Goal: Check status: Check status

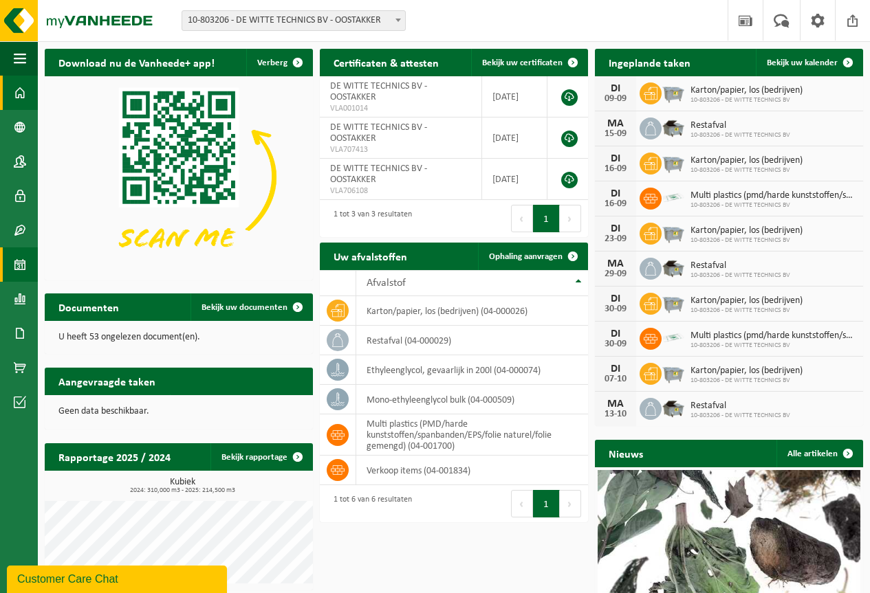
click at [19, 270] on span at bounding box center [20, 265] width 12 height 34
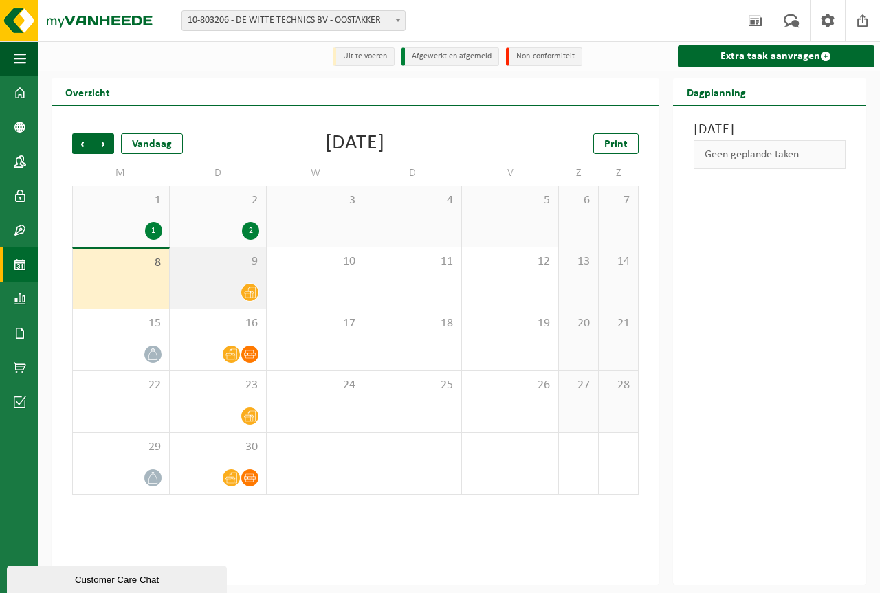
click at [239, 290] on div at bounding box center [218, 292] width 83 height 19
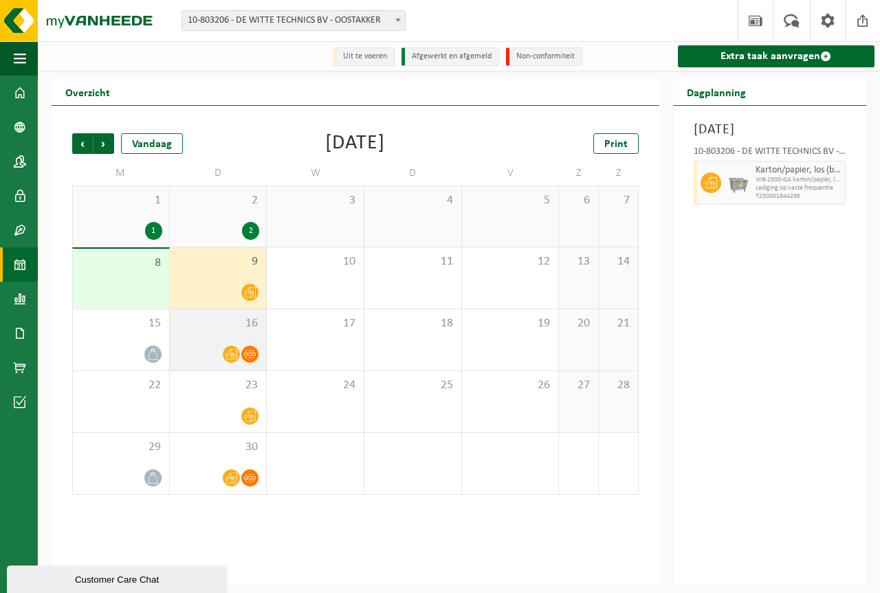
click at [244, 344] on div "16" at bounding box center [218, 339] width 97 height 61
